Goal: Information Seeking & Learning: Learn about a topic

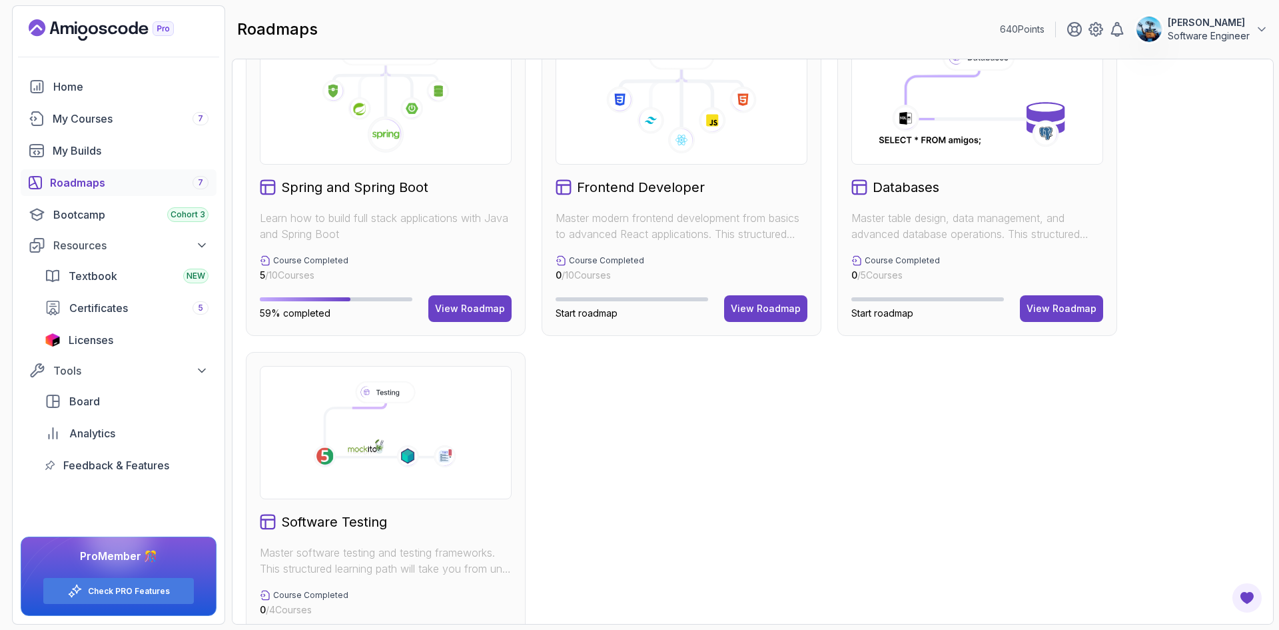
scroll to position [317, 0]
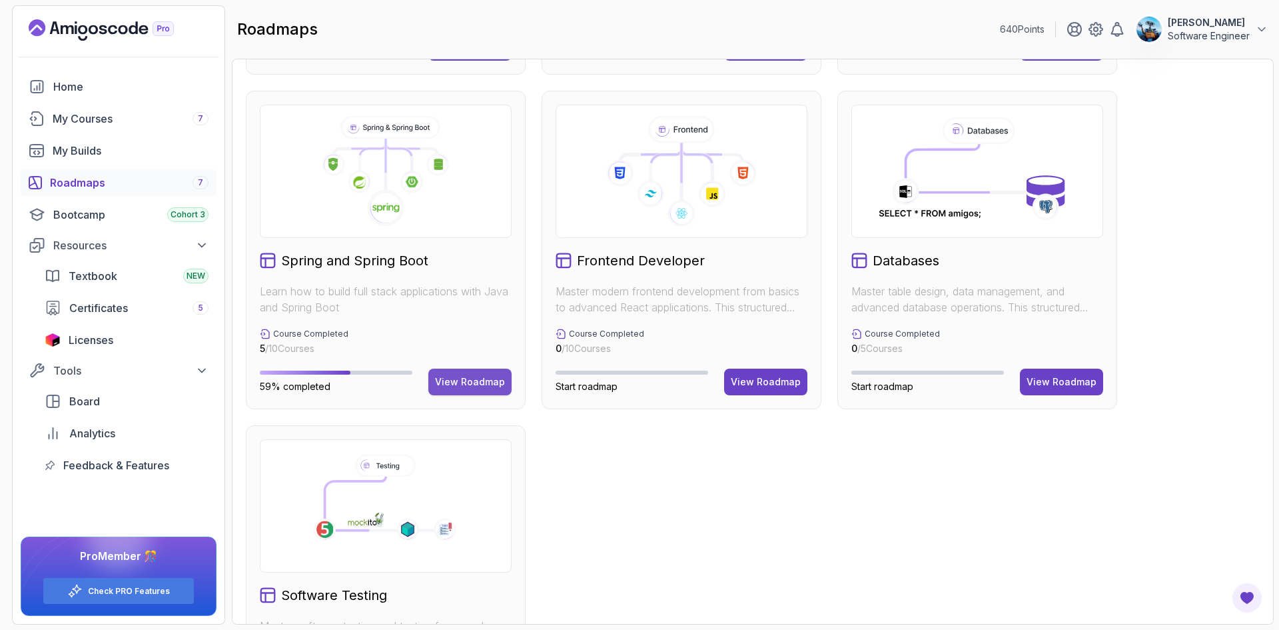
click at [440, 383] on div "View Roadmap" at bounding box center [470, 381] width 70 height 13
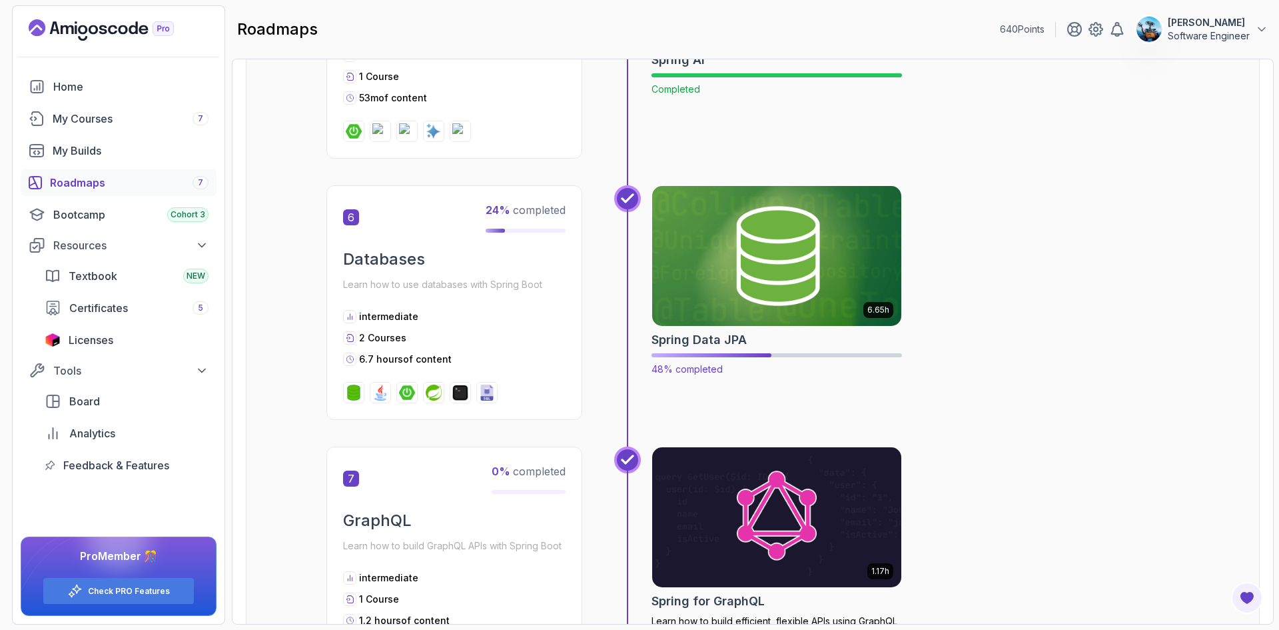
scroll to position [1546, 0]
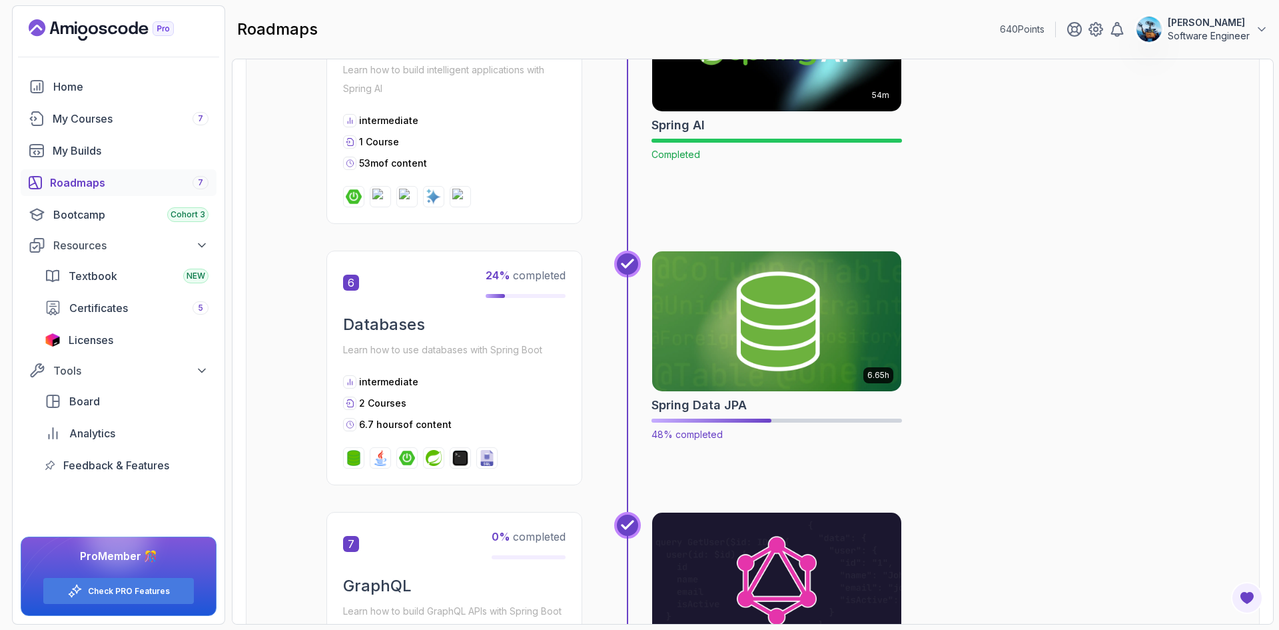
click at [704, 351] on img at bounding box center [777, 321] width 262 height 147
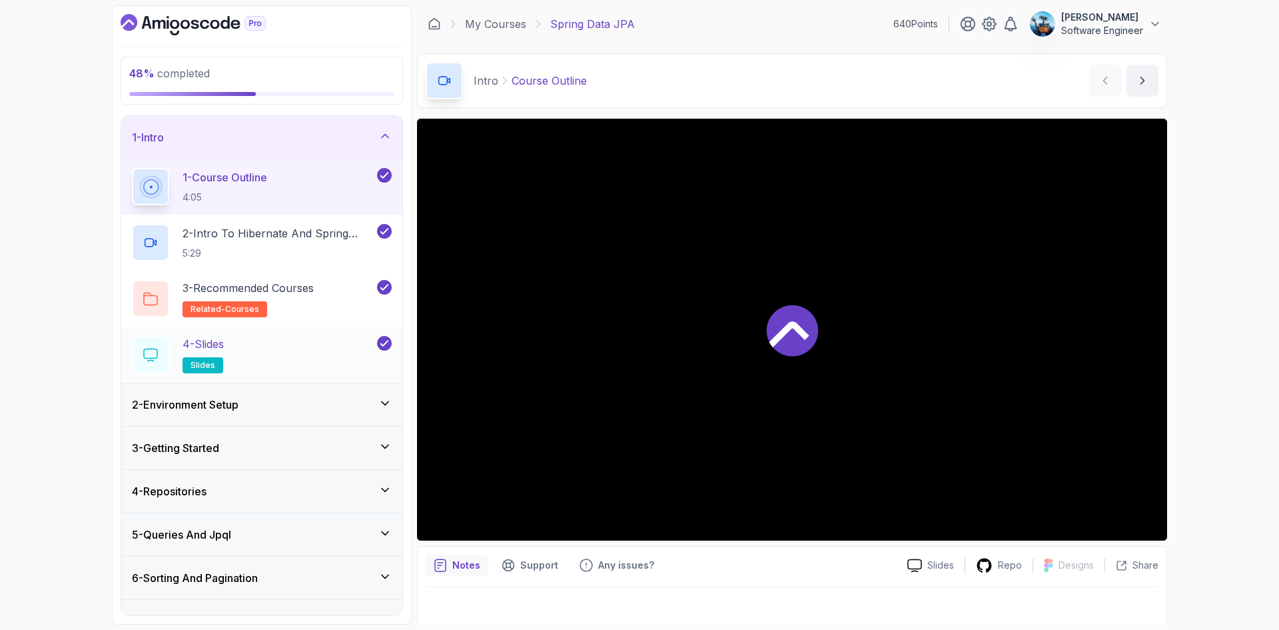
scroll to position [333, 0]
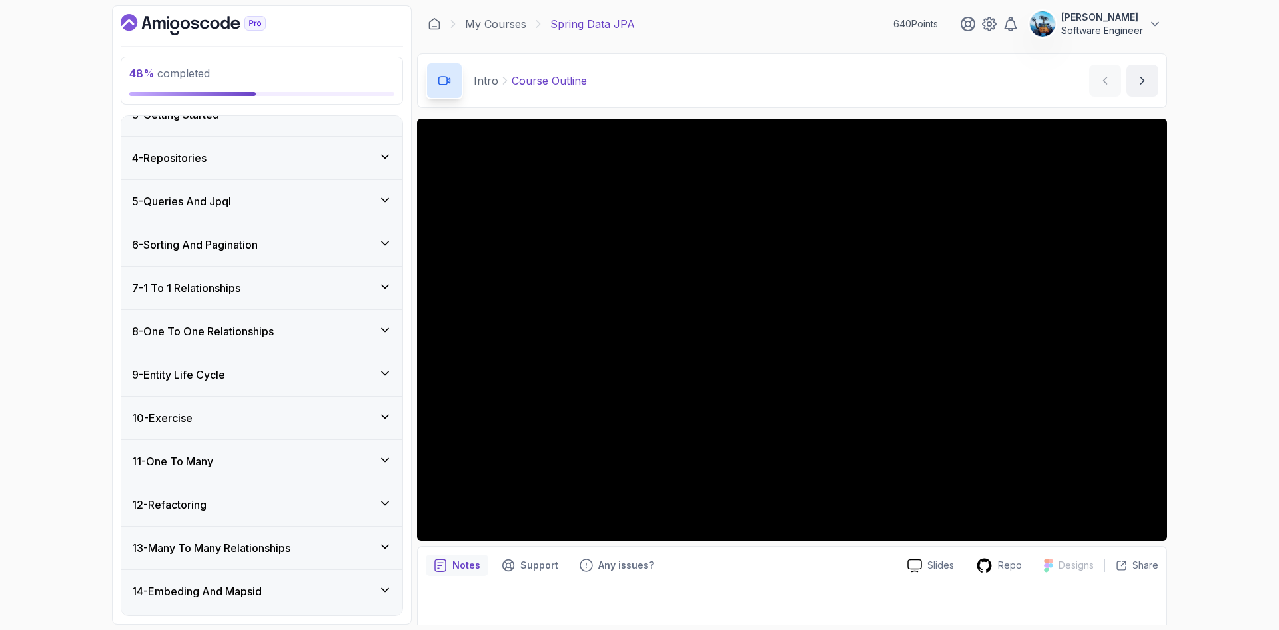
click at [271, 328] on h3 "8 - One To One Relationships" at bounding box center [203, 331] width 142 height 16
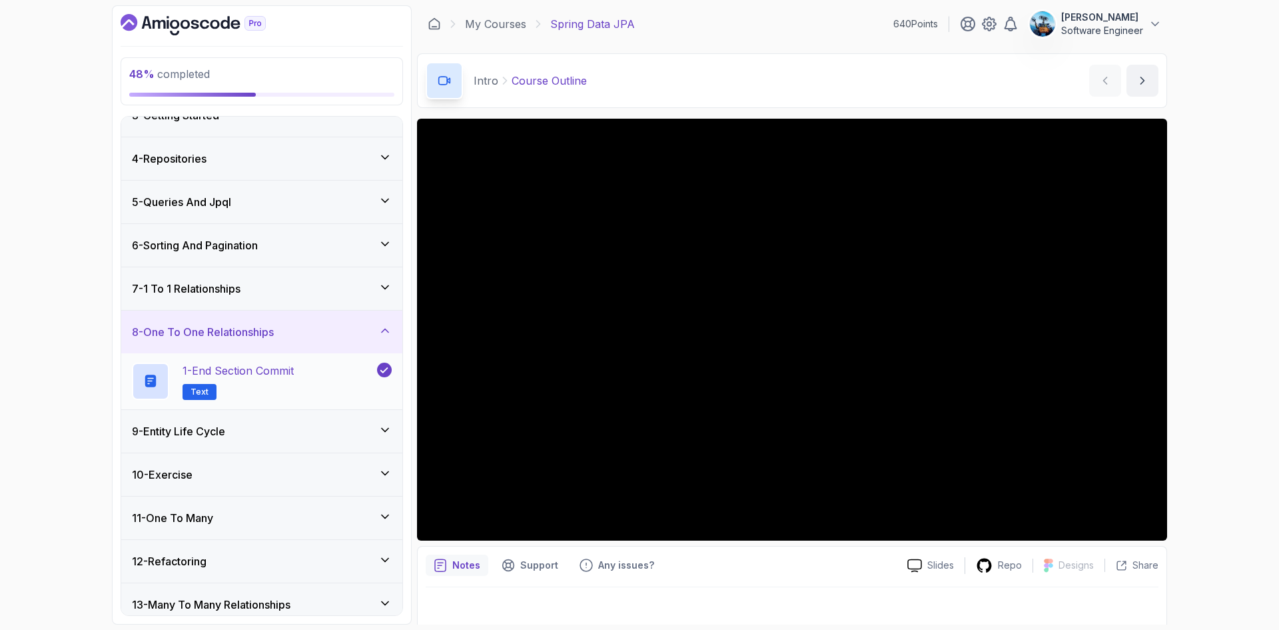
scroll to position [109, 0]
click at [279, 427] on div "9 - Entity Life Cycle" at bounding box center [262, 431] width 260 height 16
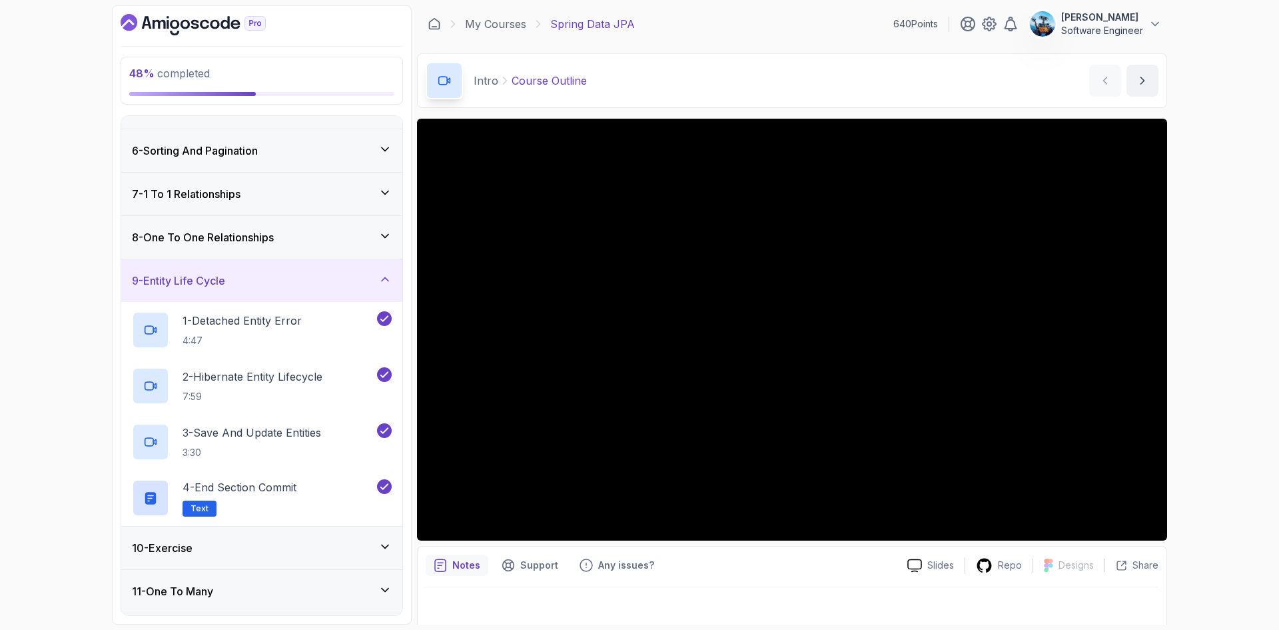
scroll to position [309, 0]
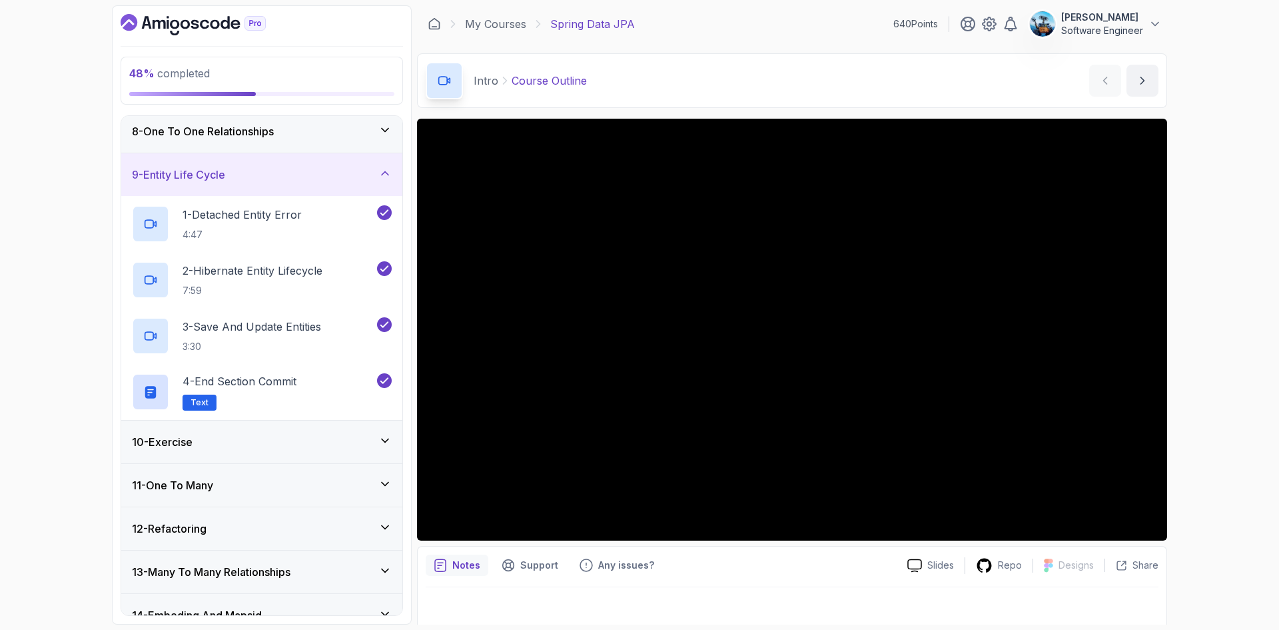
click at [257, 448] on div "10 - Exercise" at bounding box center [262, 442] width 260 height 16
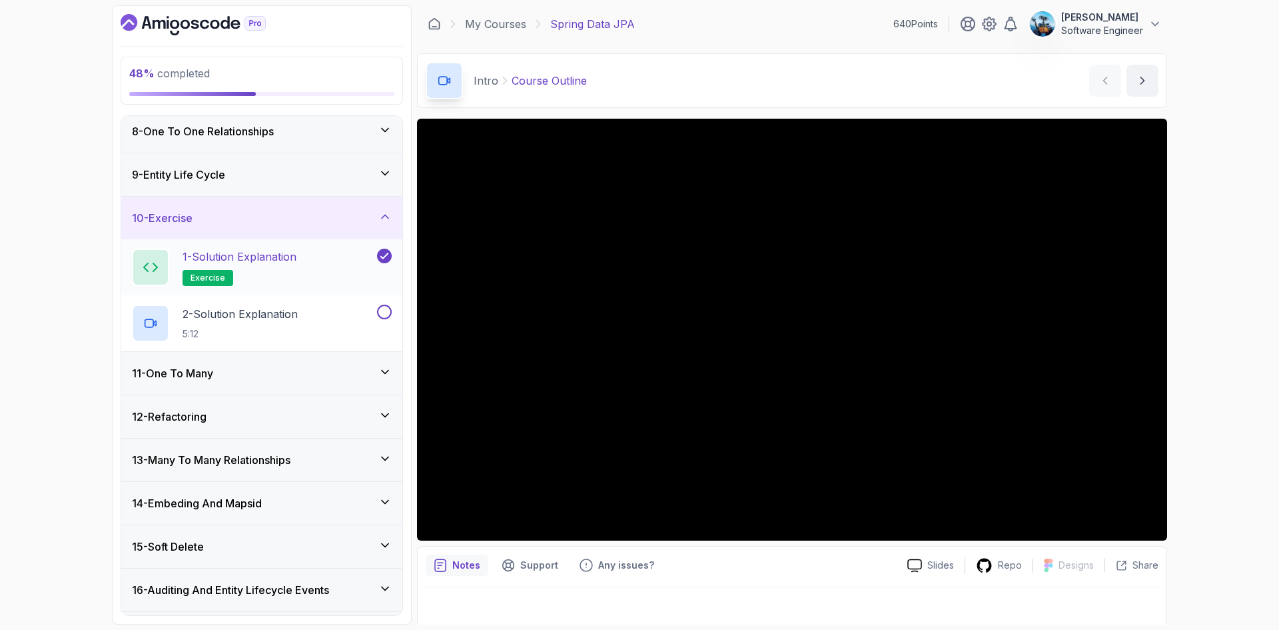
click at [279, 264] on p "1 - Solution Explanation" at bounding box center [240, 257] width 114 height 16
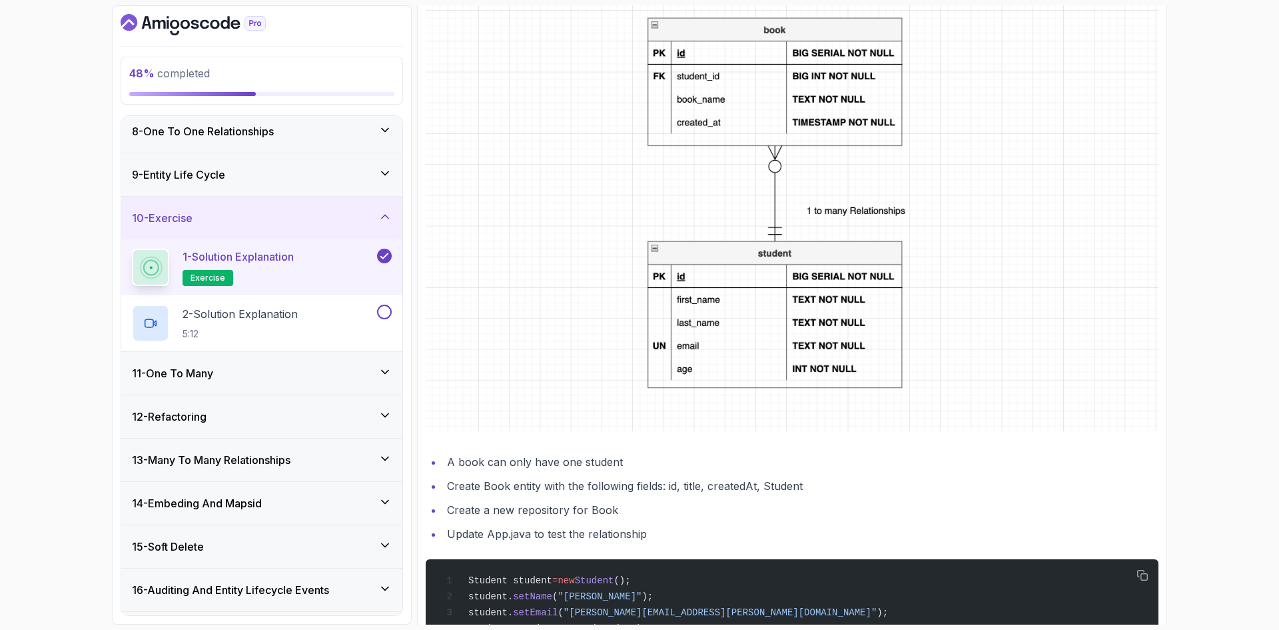
scroll to position [485, 0]
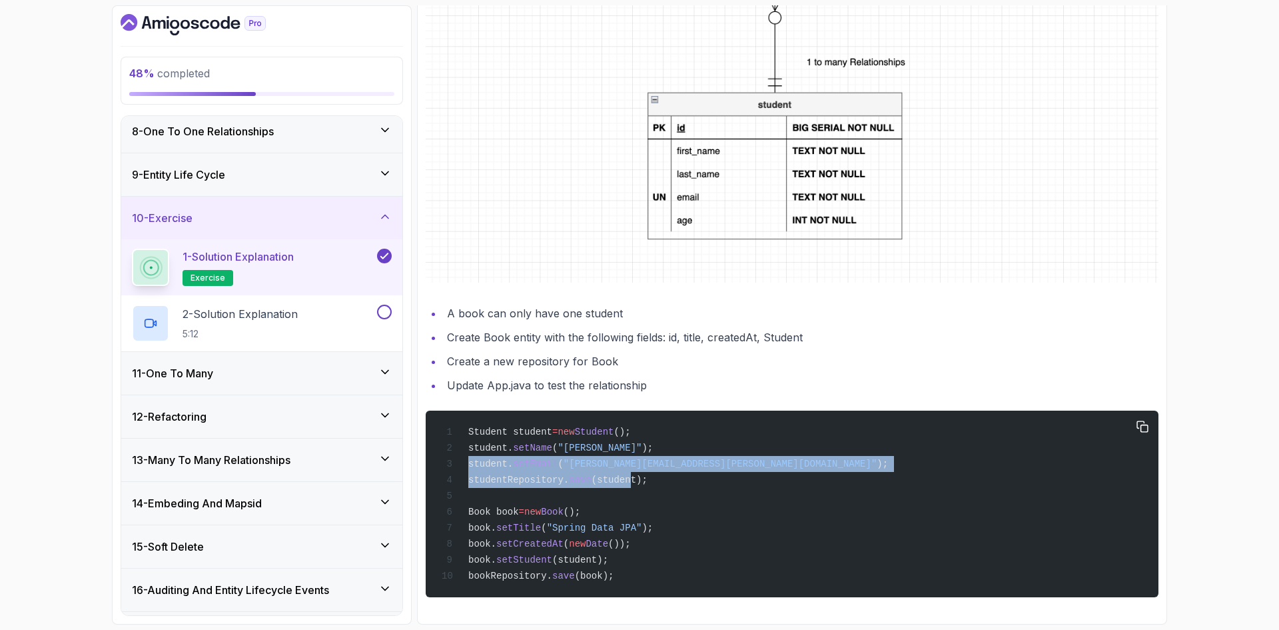
drag, startPoint x: 466, startPoint y: 468, endPoint x: 615, endPoint y: 485, distance: 150.2
click at [615, 485] on div "Student student = new Student (); student. setName ( "[PERSON_NAME]" ); student…" at bounding box center [792, 503] width 712 height 171
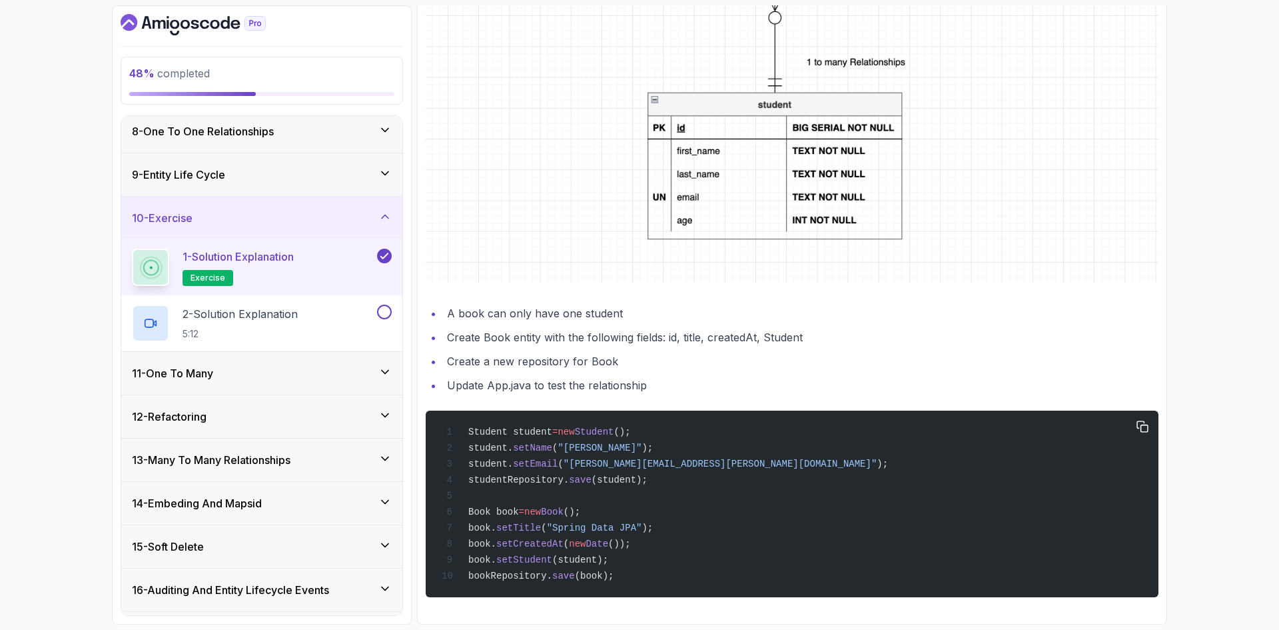
click at [632, 484] on div "Student student = new Student (); student. setName ( "[PERSON_NAME]" ); student…" at bounding box center [792, 503] width 712 height 171
